Goal: Task Accomplishment & Management: Manage account settings

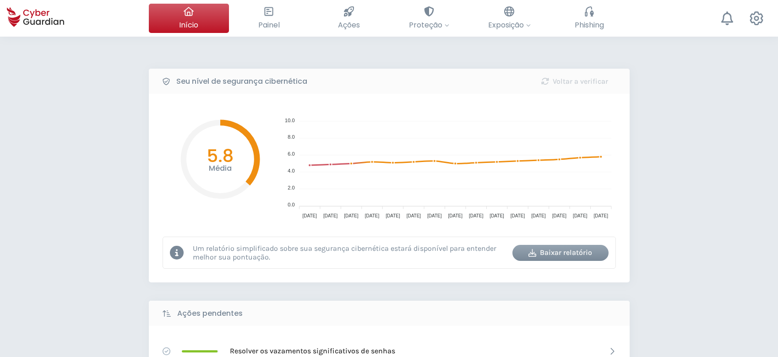
select select "Português (BR)"
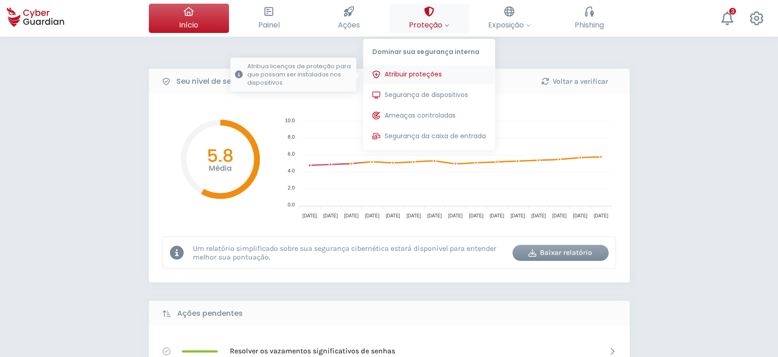
click at [432, 72] on span "Atribuir proteções" at bounding box center [413, 75] width 57 height 10
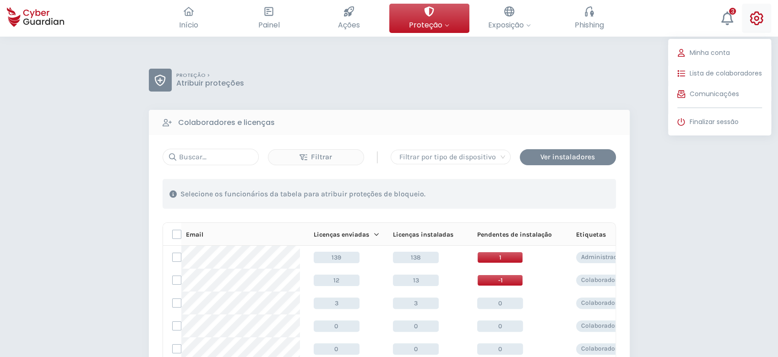
click at [763, 16] on button "Minha conta Lista de colaboradores Comunicações Finalizar sessão" at bounding box center [756, 18] width 29 height 29
click at [736, 114] on button "Finalizar sessão" at bounding box center [719, 122] width 103 height 18
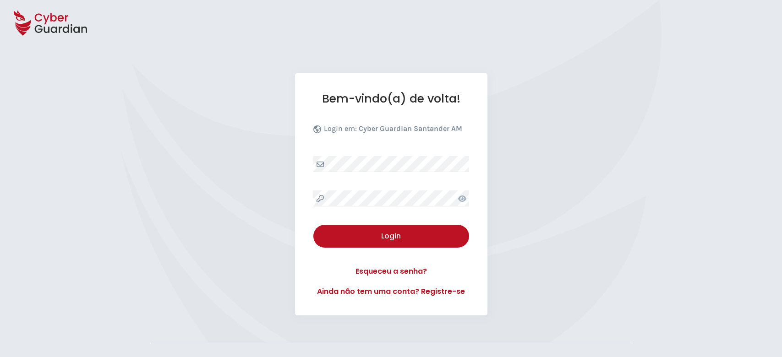
select select "Português (BR)"
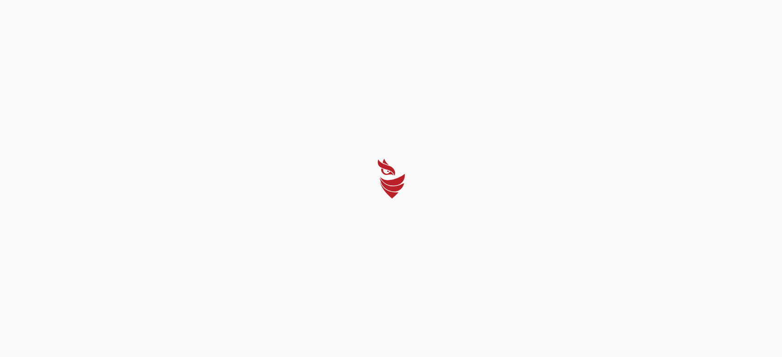
select select "Português (BR)"
